Goal: Task Accomplishment & Management: Manage account settings

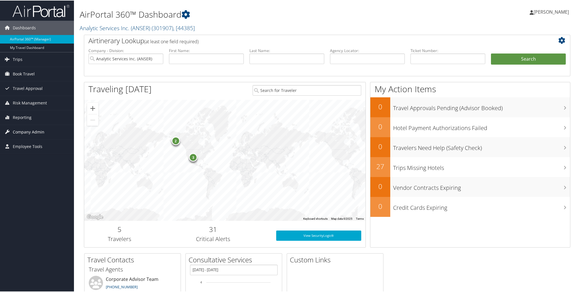
click at [33, 128] on span "Company Admin" at bounding box center [29, 131] width 32 height 14
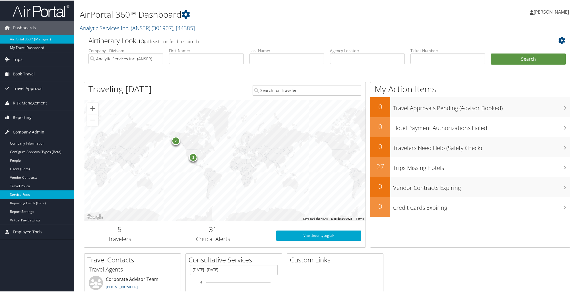
click at [37, 195] on link "Service Fees" at bounding box center [37, 194] width 74 height 9
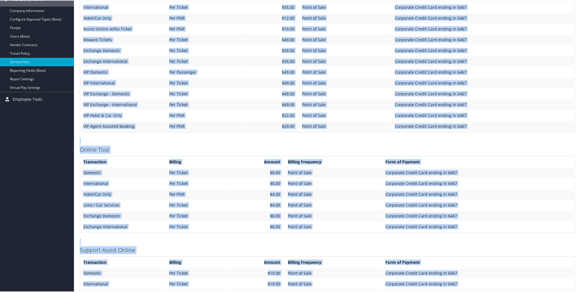
scroll to position [204, 0]
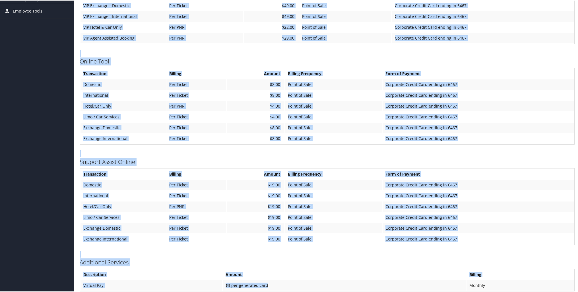
drag, startPoint x: 83, startPoint y: 101, endPoint x: 381, endPoint y: 283, distance: 349.4
click at [381, 283] on div "Analytic Services Inc. (ANSER) Account Structure Analytic Services Inc. (ANSER)…" at bounding box center [327, 58] width 495 height 465
